Goal: Information Seeking & Learning: Learn about a topic

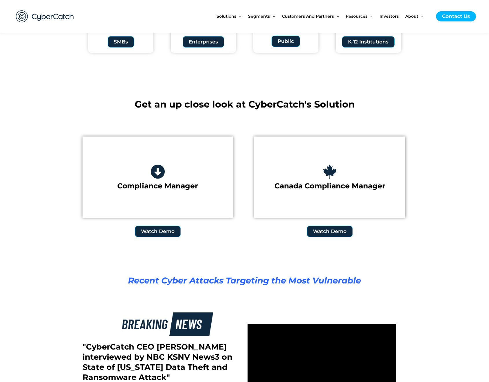
scroll to position [753, 0]
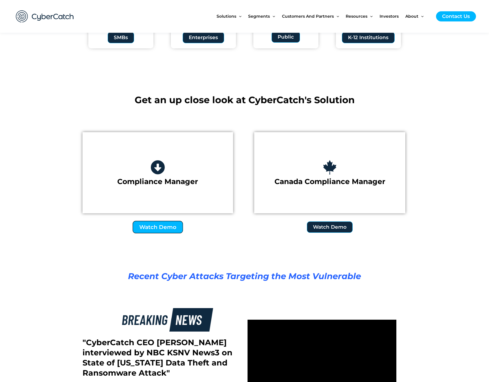
click at [166, 225] on span "Watch Demo" at bounding box center [157, 227] width 37 height 6
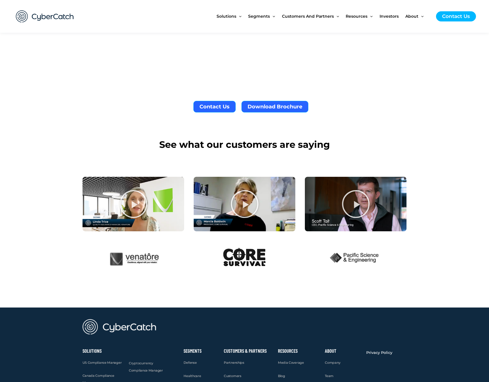
scroll to position [1216, 0]
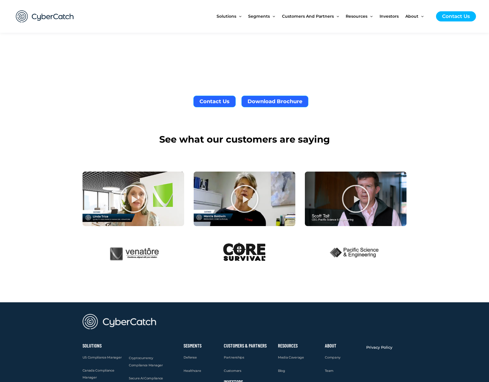
click at [247, 202] on icon at bounding box center [244, 198] width 29 height 29
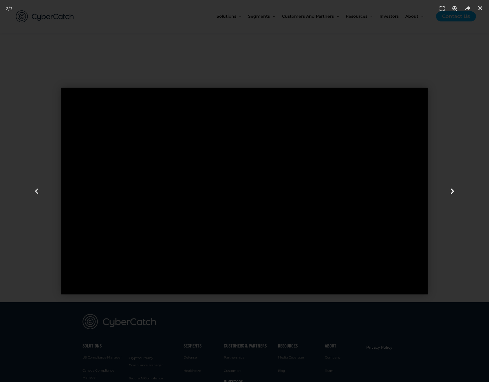
click at [478, 233] on div "Next slide" at bounding box center [452, 191] width 73 height 382
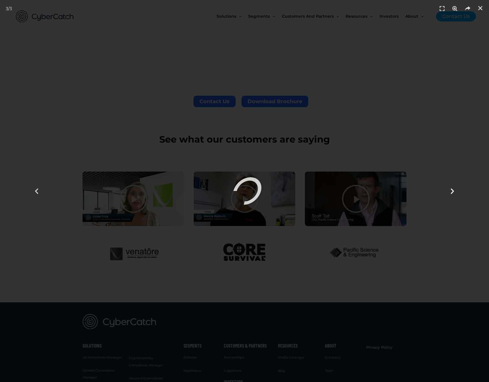
click at [436, 102] on div "Next slide" at bounding box center [452, 191] width 73 height 382
click at [481, 66] on div "Next slide" at bounding box center [452, 191] width 73 height 382
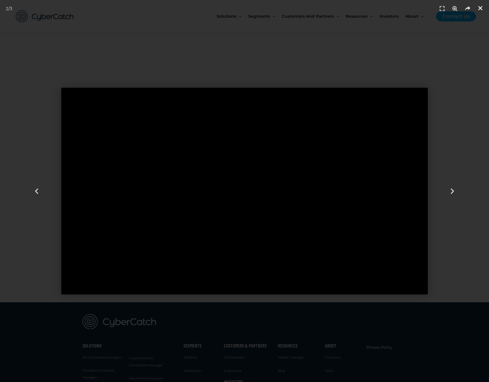
click at [480, 6] on icon "Close (Esc)" at bounding box center [481, 8] width 6 height 6
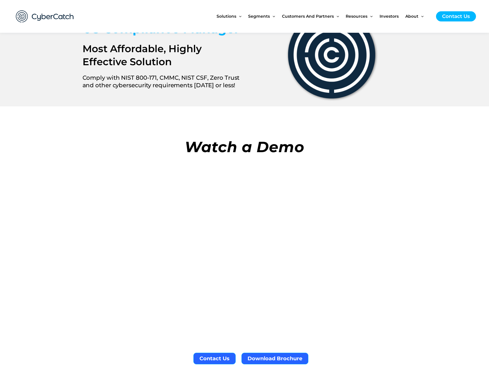
scroll to position [815, 0]
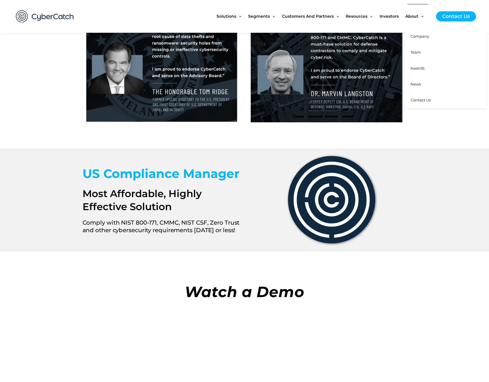
click at [420, 54] on span "Team" at bounding box center [416, 52] width 10 height 5
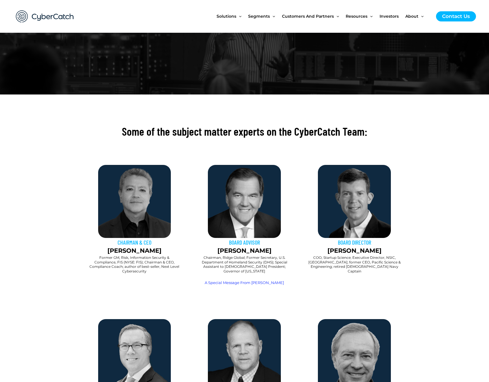
scroll to position [87, 0]
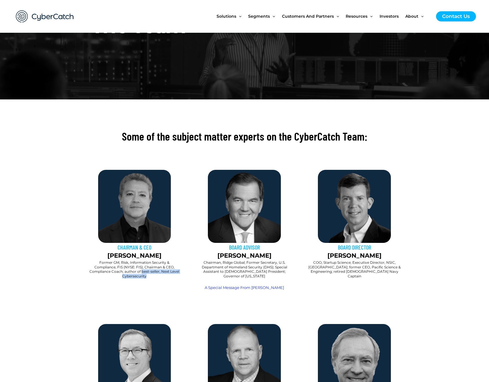
drag, startPoint x: 83, startPoint y: 209, endPoint x: 158, endPoint y: 219, distance: 75.4
click at [158, 260] on h2 "Former GM, Risk, Information Security & Compliance, FIS (NYSE: FIS); Chairman &…" at bounding box center [134, 269] width 93 height 18
